Goal: Task Accomplishment & Management: Complete application form

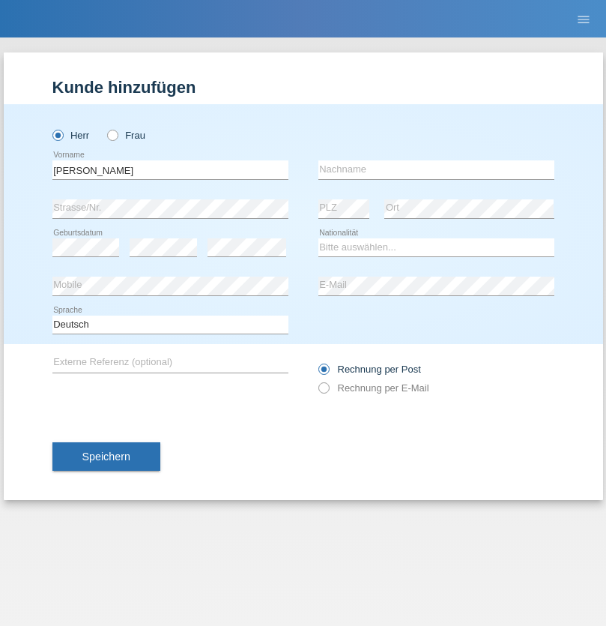
type input "[PERSON_NAME]"
click at [436, 169] on input "text" at bounding box center [436, 169] width 236 height 19
type input "Grossen"
select select "CH"
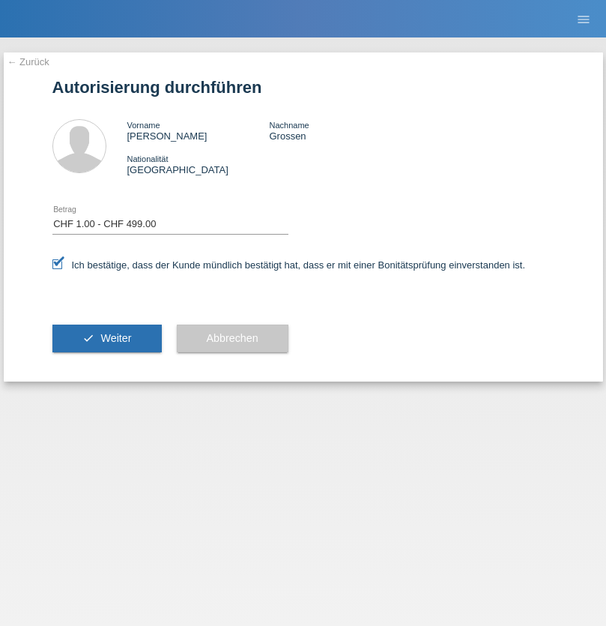
select select "1"
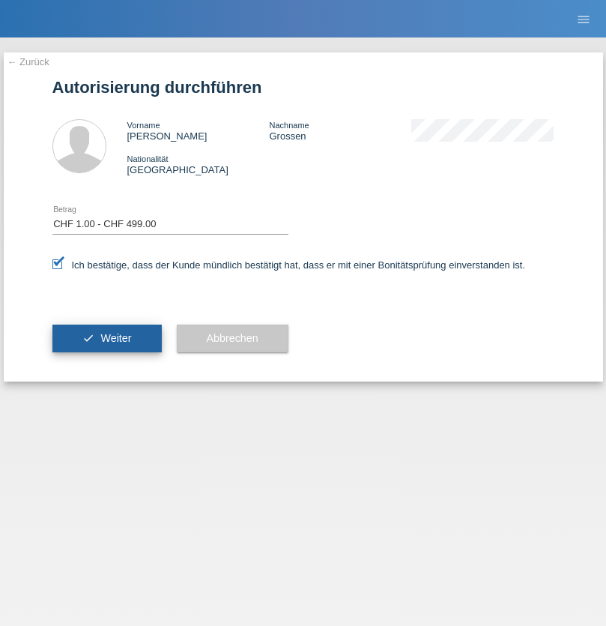
click at [106, 338] on span "Weiter" at bounding box center [115, 338] width 31 height 12
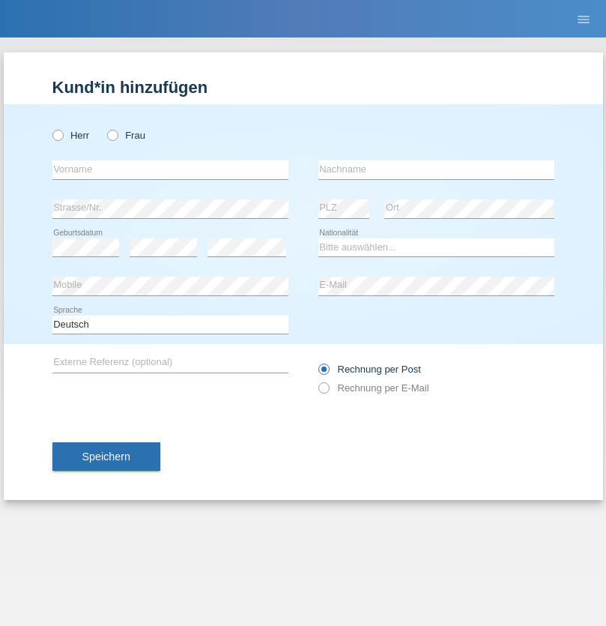
radio input "true"
click at [170, 169] on input "text" at bounding box center [170, 169] width 236 height 19
type input "Joel"
click at [436, 169] on input "text" at bounding box center [436, 169] width 236 height 19
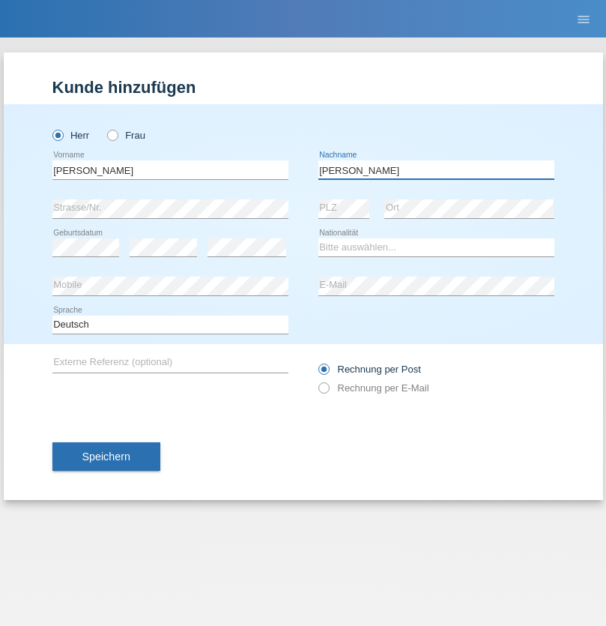
type input "Rüegg"
select select "CH"
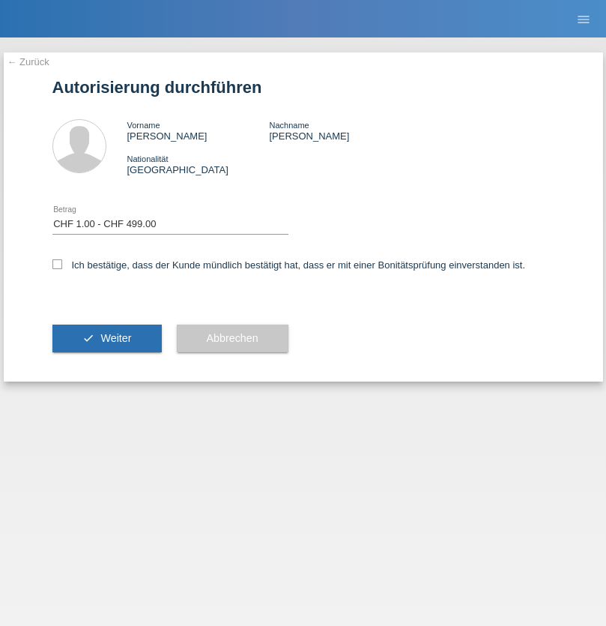
select select "1"
checkbox input "true"
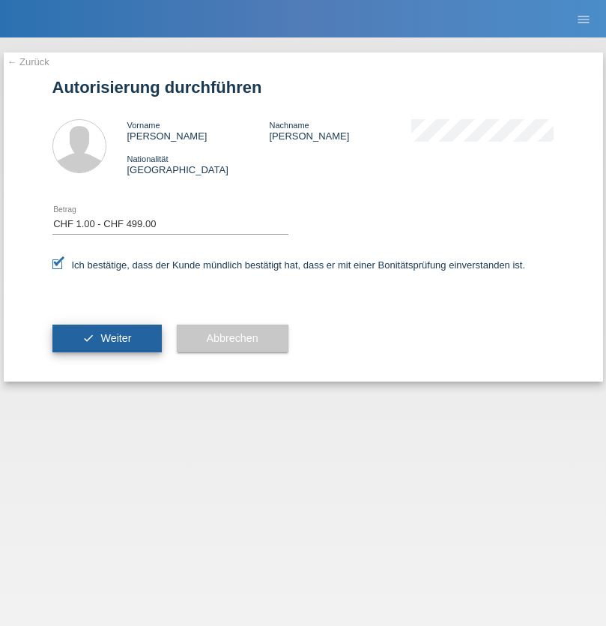
click at [106, 338] on span "Weiter" at bounding box center [115, 338] width 31 height 12
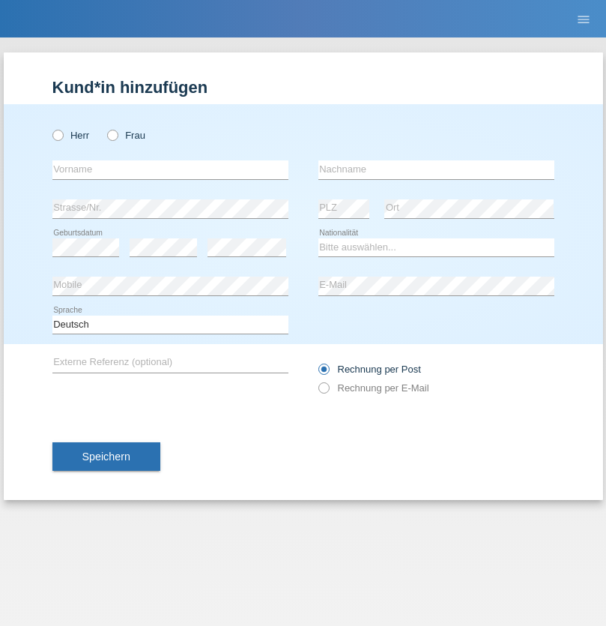
radio input "true"
click at [170, 169] on input "text" at bounding box center [170, 169] width 236 height 19
type input "firat"
click at [436, 169] on input "text" at bounding box center [436, 169] width 236 height 19
type input "kara"
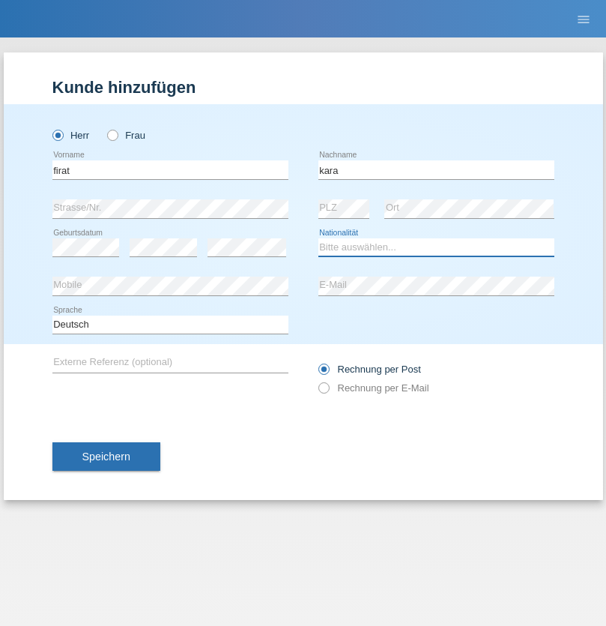
select select "CH"
radio input "true"
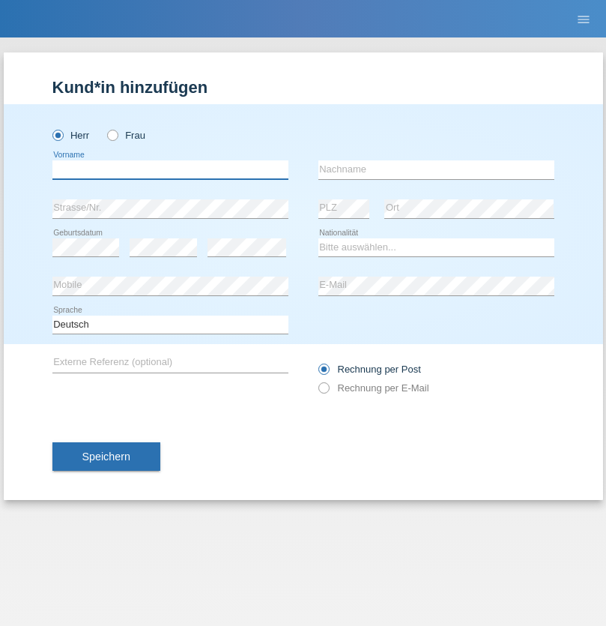
click at [170, 169] on input "text" at bounding box center [170, 169] width 236 height 19
type input "[PERSON_NAME]"
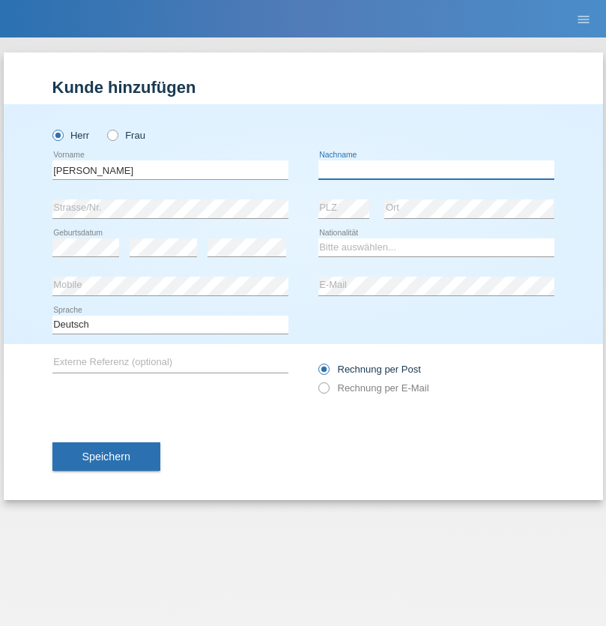
click at [436, 169] on input "text" at bounding box center [436, 169] width 236 height 19
type input "Zatloukal"
select select "CH"
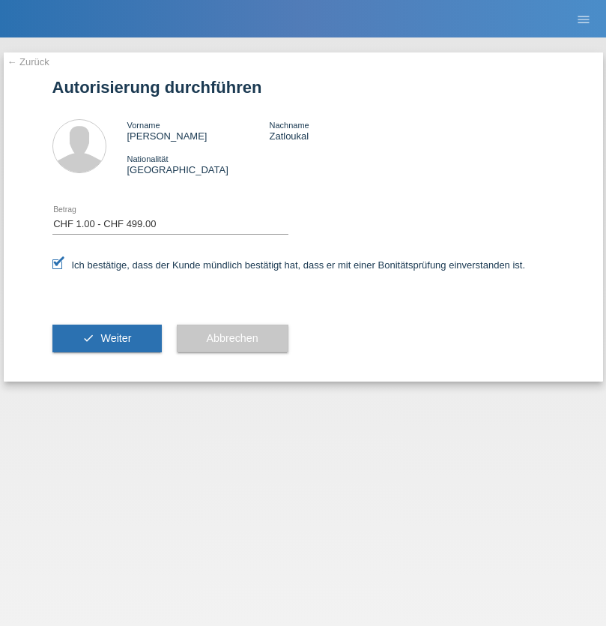
select select "1"
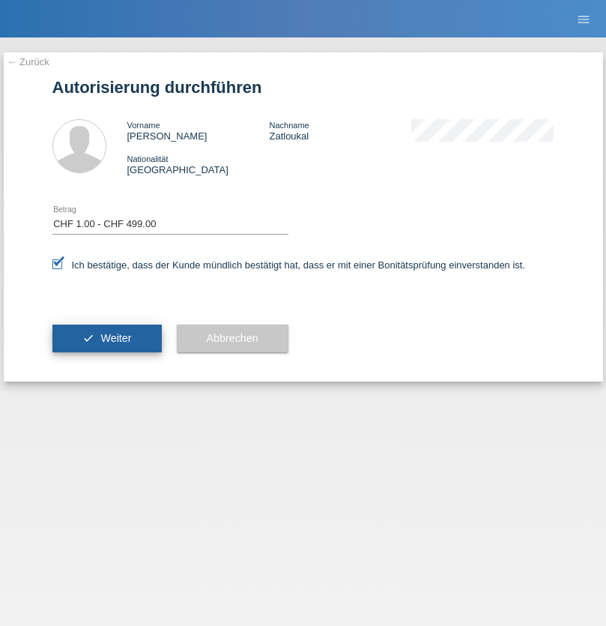
click at [106, 338] on span "Weiter" at bounding box center [115, 338] width 31 height 12
